Goal: Transaction & Acquisition: Obtain resource

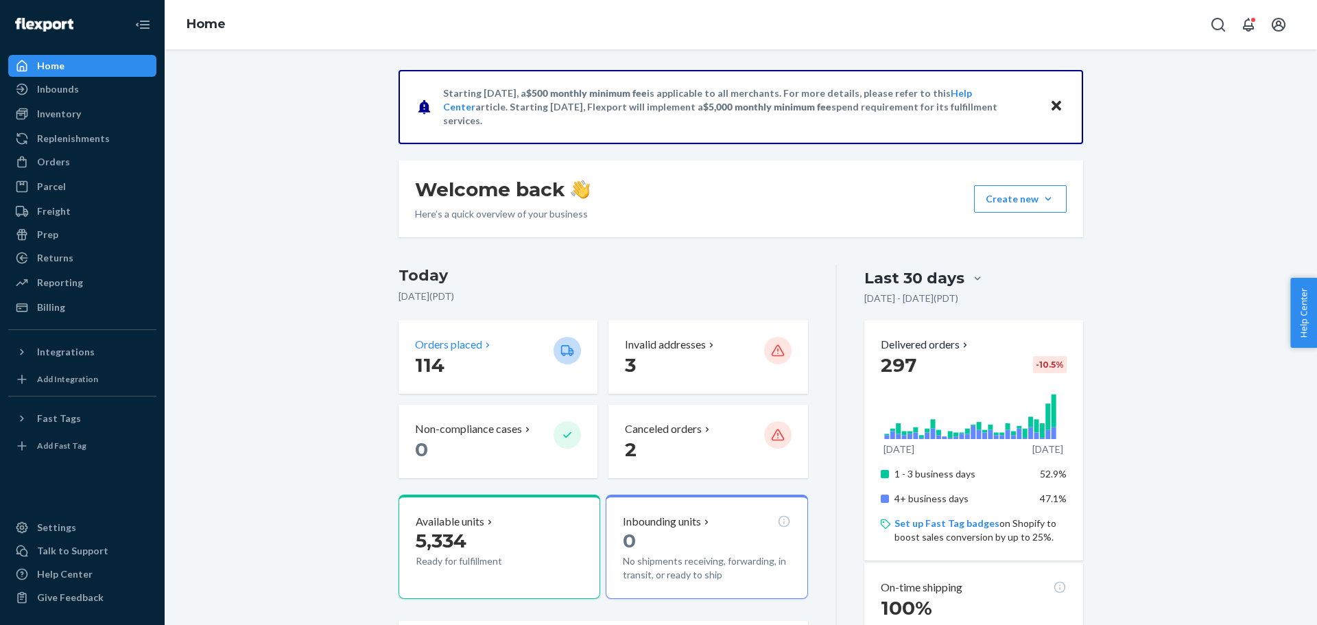
click at [447, 349] on p "Orders placed" at bounding box center [448, 345] width 67 height 16
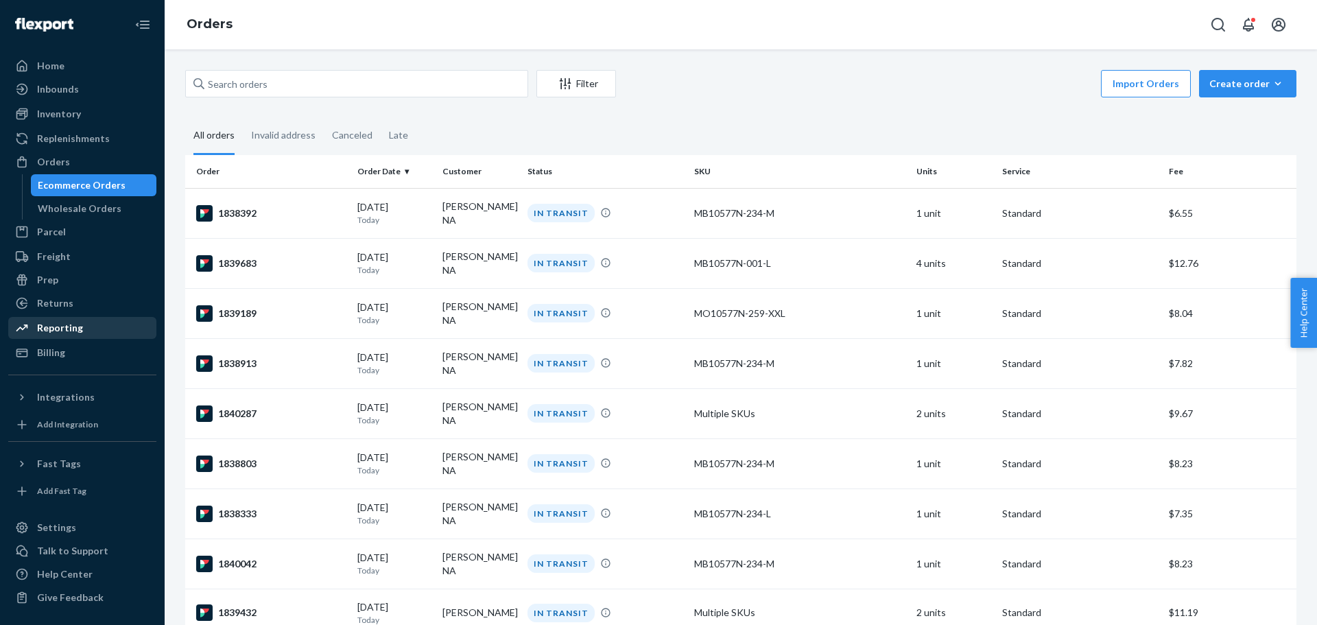
click at [95, 325] on div "Reporting" at bounding box center [82, 327] width 145 height 19
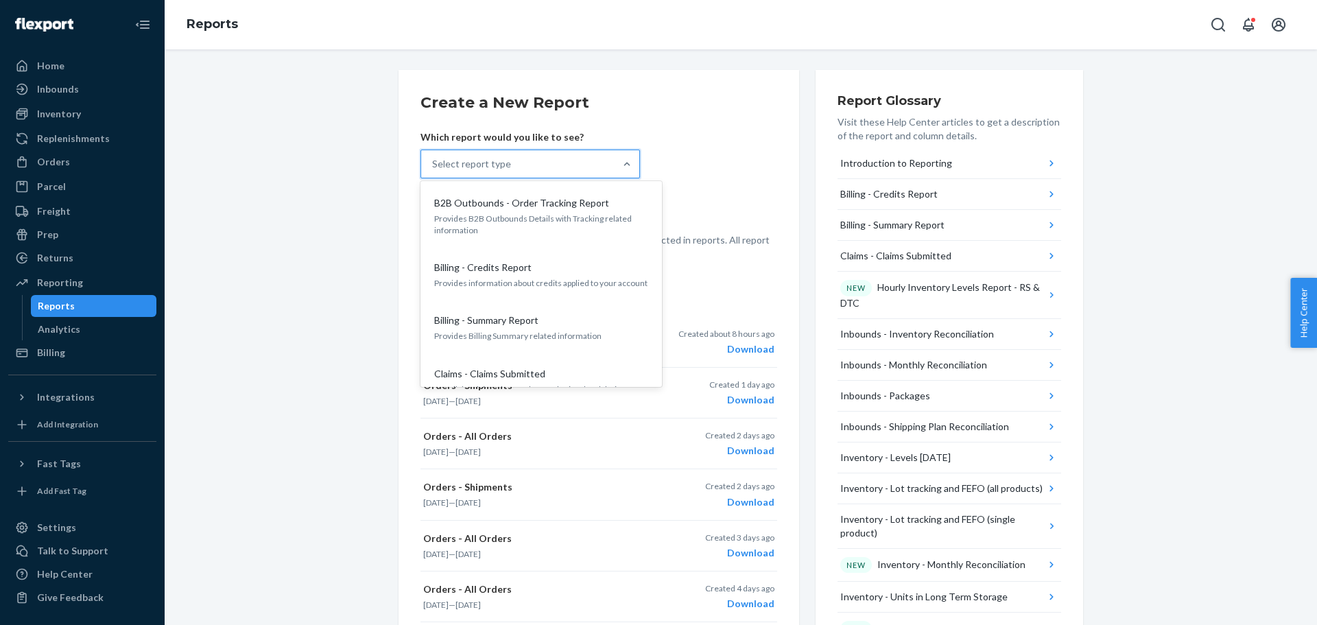
click at [557, 166] on div "Select report type" at bounding box center [517, 163] width 193 height 27
click at [434, 166] on input "option B2B Outbounds - Order Tracking Report focused, 1 of 30. 30 results avail…" at bounding box center [432, 164] width 1 height 14
type input "orders"
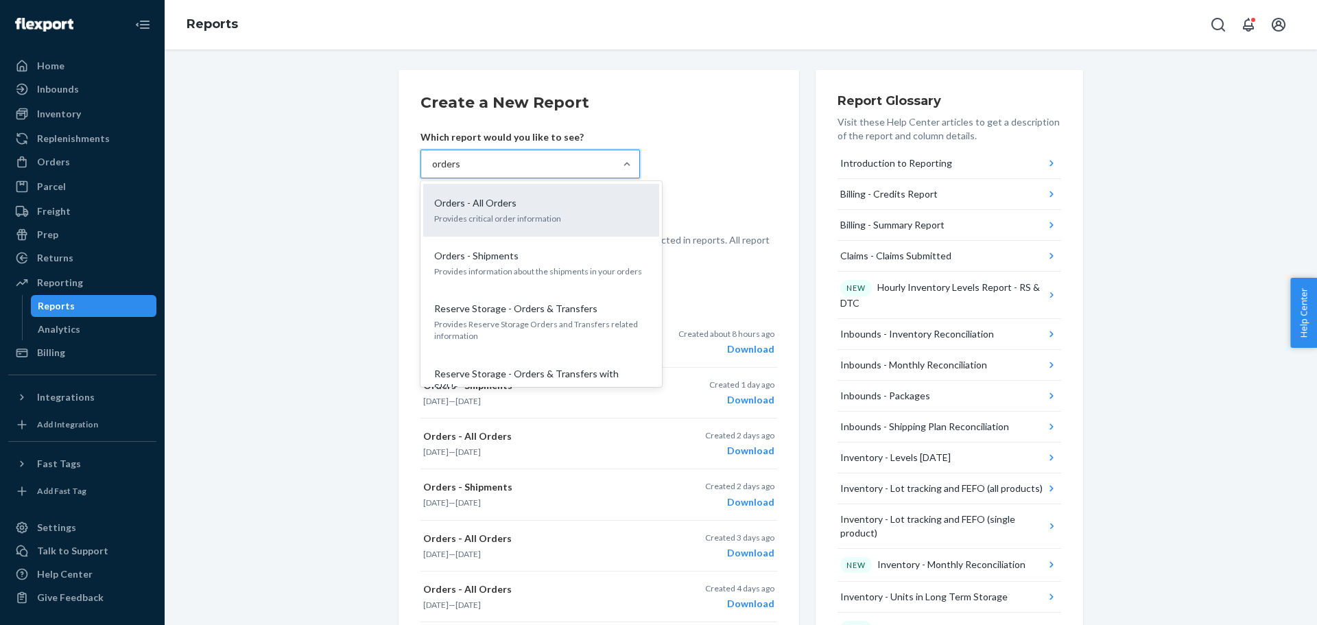
click at [534, 207] on div "Orders - All Orders" at bounding box center [539, 203] width 220 height 14
click at [461, 171] on input "orders" at bounding box center [446, 164] width 29 height 14
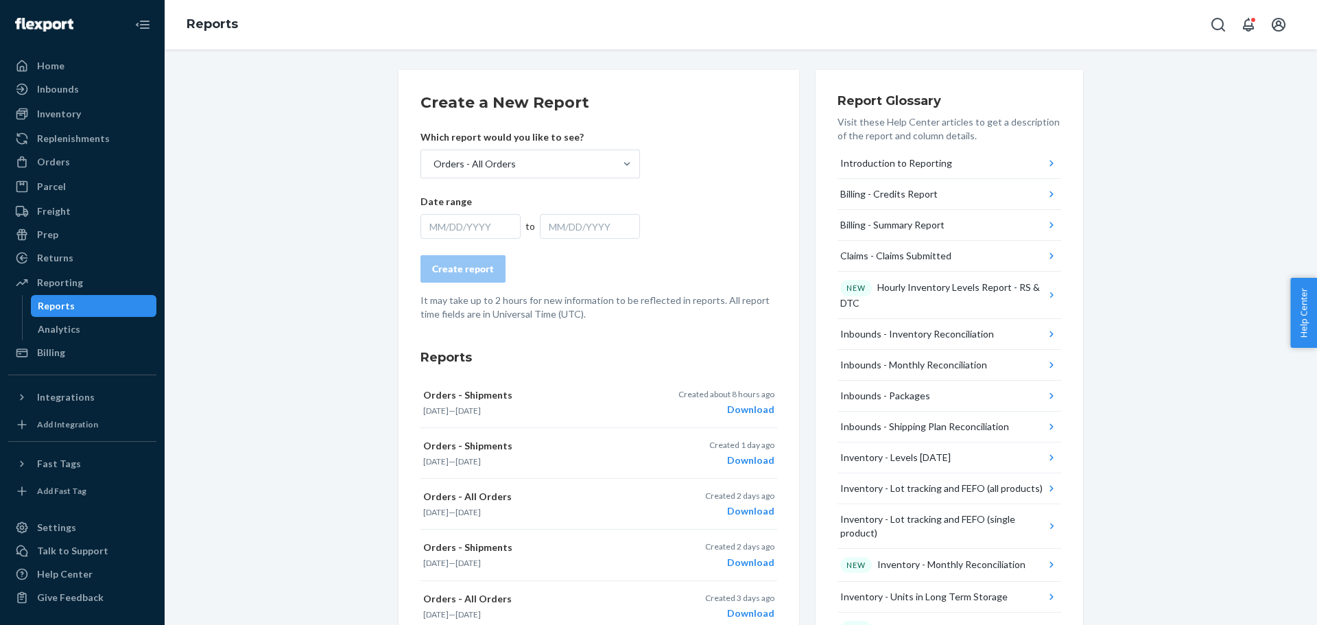
click at [460, 220] on div "MM/DD/YYYY" at bounding box center [471, 226] width 100 height 25
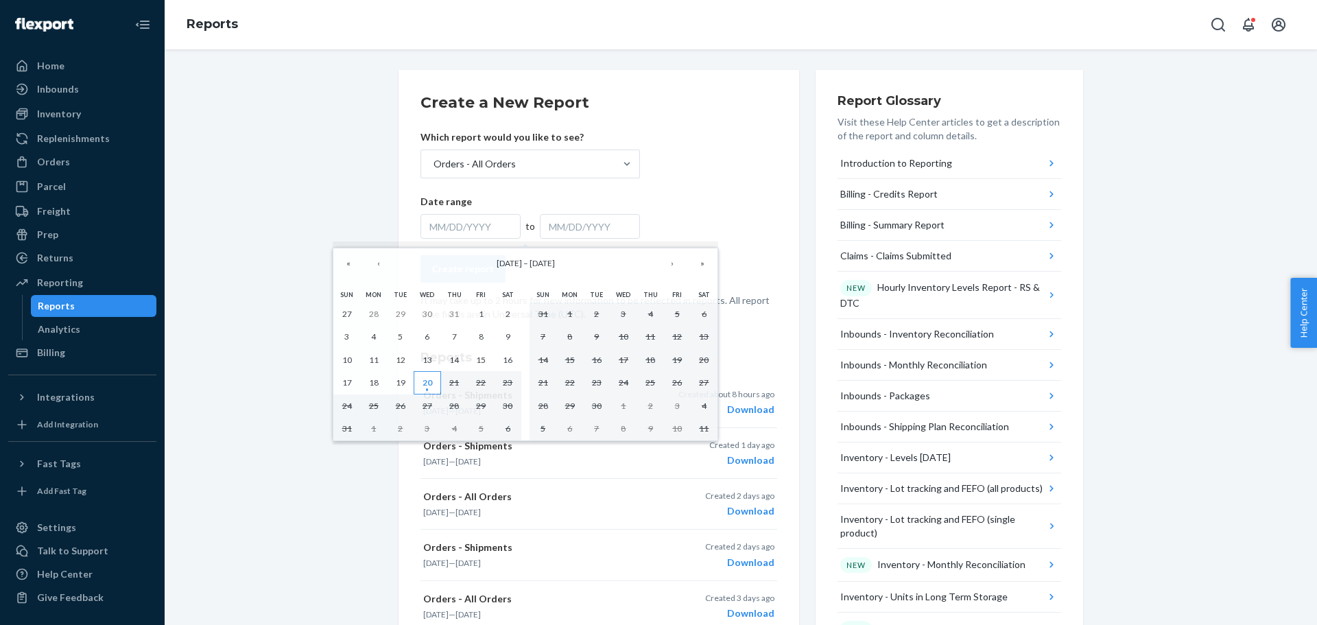
click at [427, 384] on abbr "20" at bounding box center [428, 382] width 10 height 10
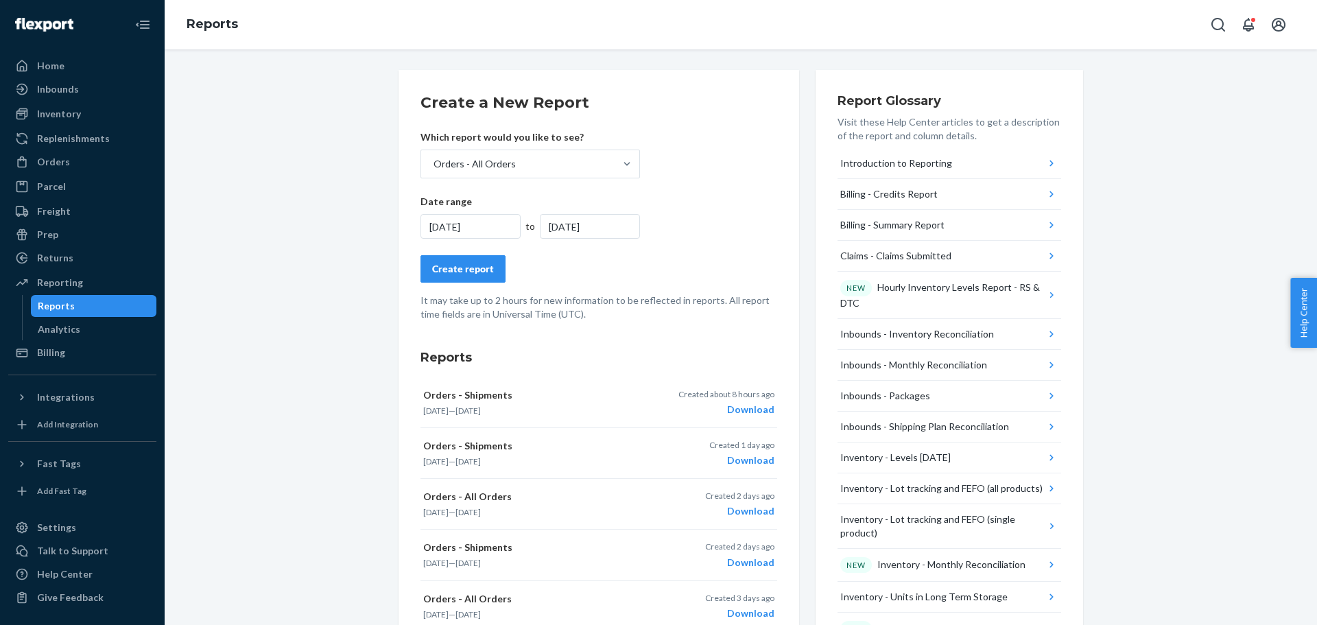
click at [472, 270] on div "Create report" at bounding box center [463, 269] width 62 height 14
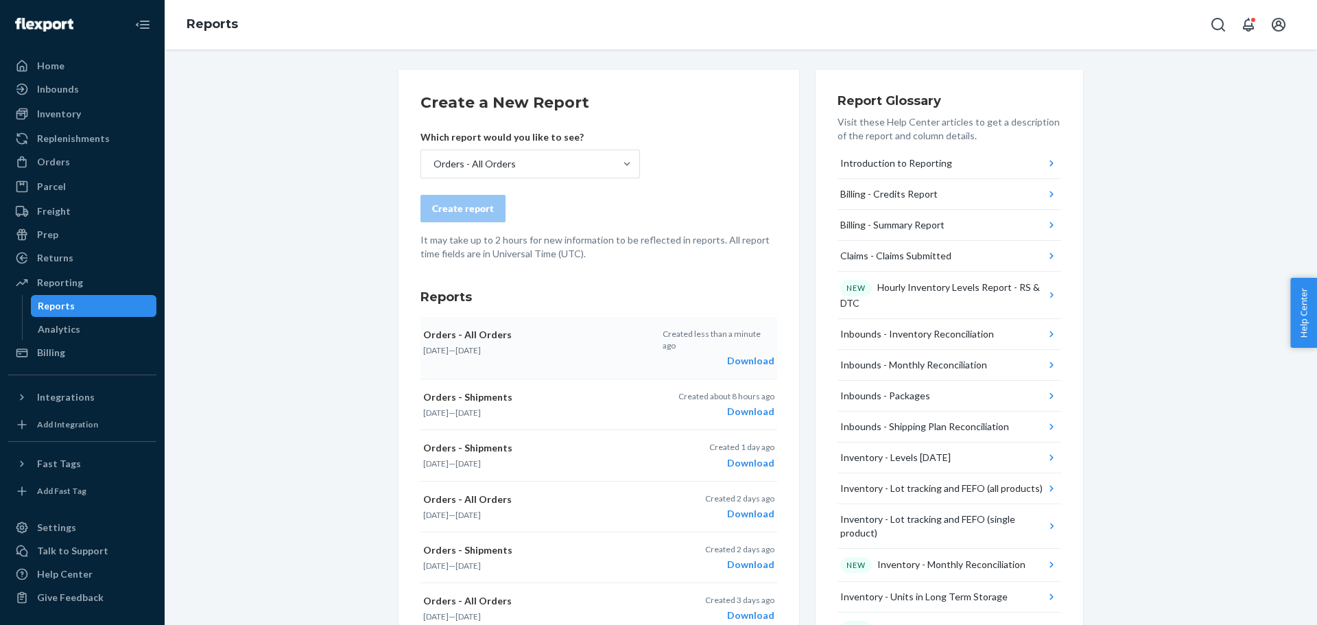
click at [742, 354] on div "Download" at bounding box center [719, 361] width 112 height 14
click at [84, 57] on div "Home" at bounding box center [82, 65] width 145 height 19
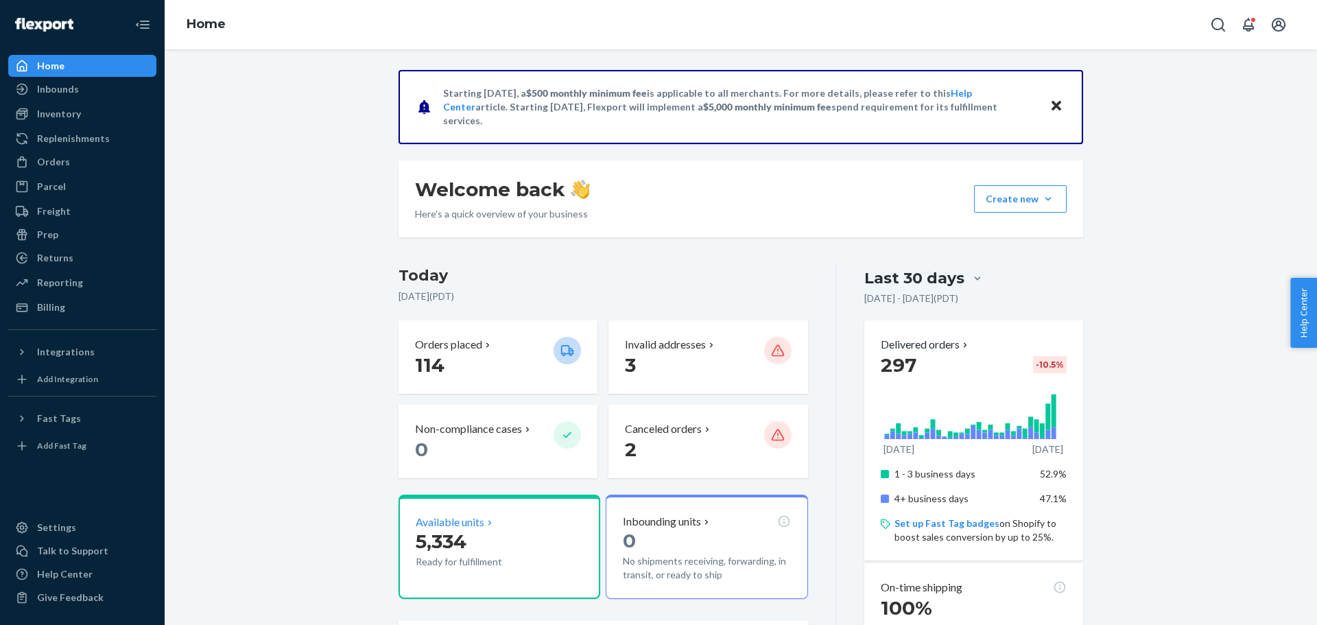
click at [453, 523] on p "Available units" at bounding box center [450, 523] width 69 height 16
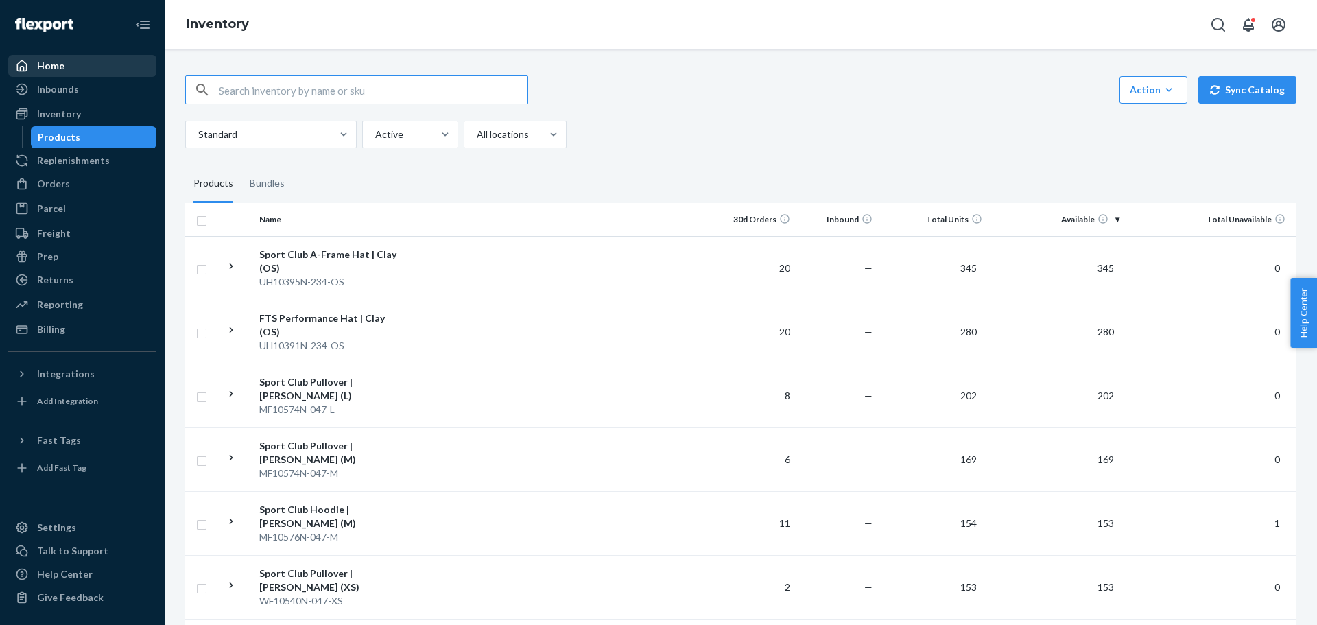
click at [79, 68] on div "Home" at bounding box center [82, 65] width 145 height 19
